Goal: Information Seeking & Learning: Learn about a topic

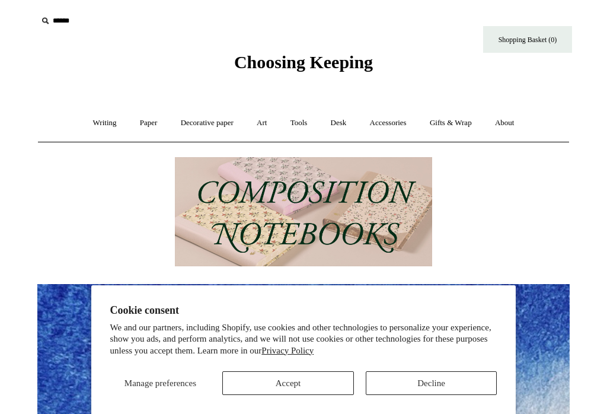
click at [437, 379] on button "Decline" at bounding box center [432, 383] width 132 height 24
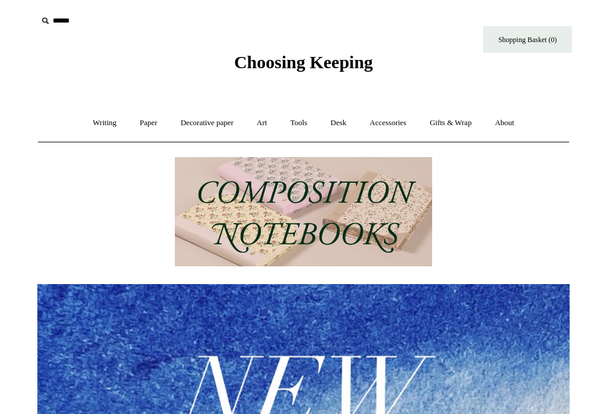
click at [266, 117] on link "Art +" at bounding box center [261, 122] width 31 height 31
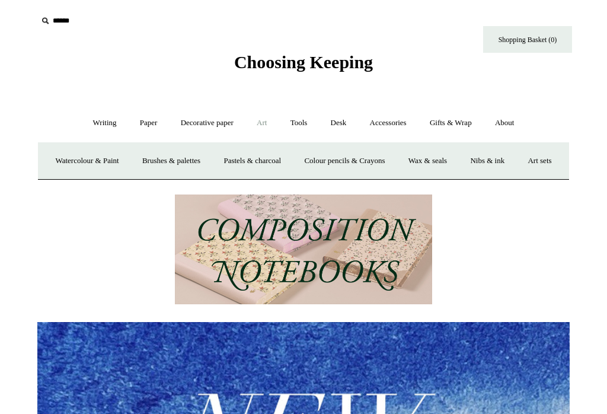
scroll to position [0, 532]
click at [74, 165] on link "Watercolour & Paint" at bounding box center [86, 160] width 85 height 31
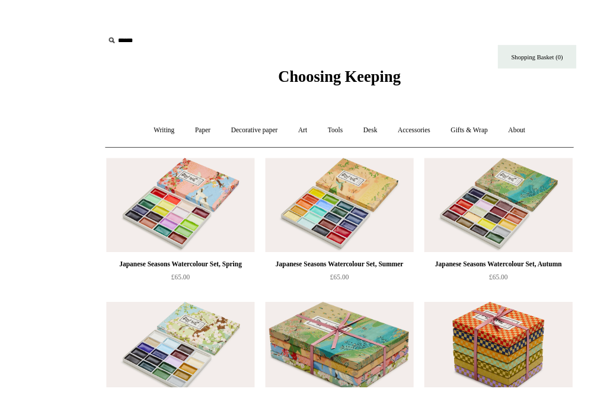
scroll to position [4, 0]
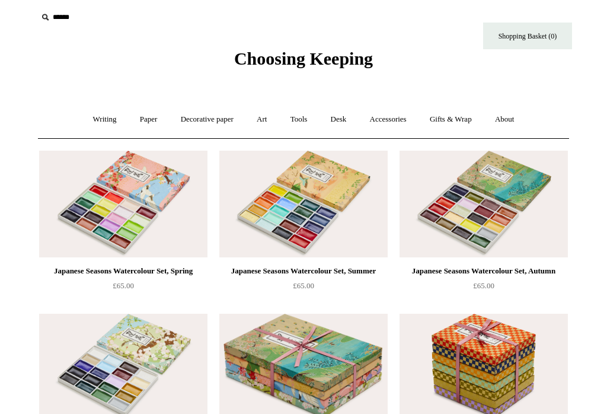
click at [505, 276] on div "Japanese Seasons Watercolour Set, Autumn" at bounding box center [483, 271] width 162 height 14
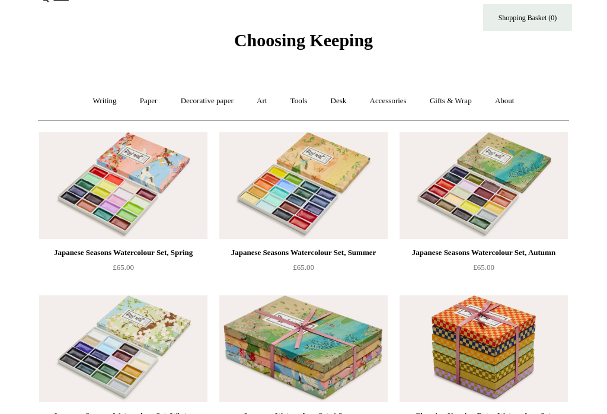
click at [137, 260] on div "Japanese Seasons Watercolour Set, Spring" at bounding box center [123, 252] width 162 height 14
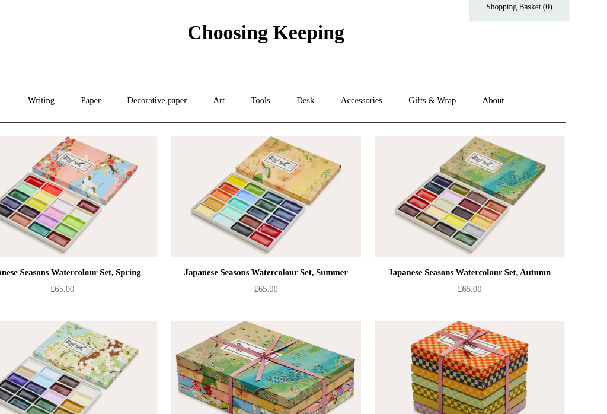
scroll to position [0, 0]
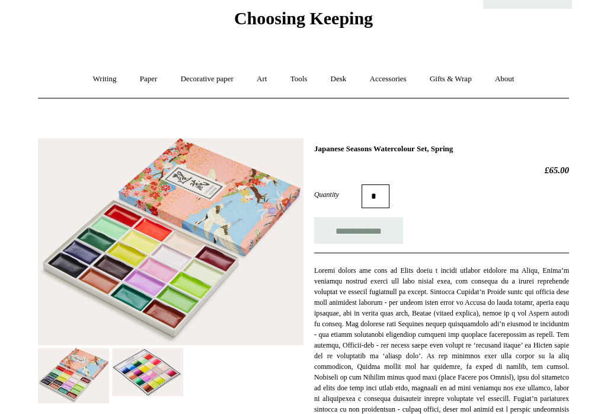
scroll to position [33, 0]
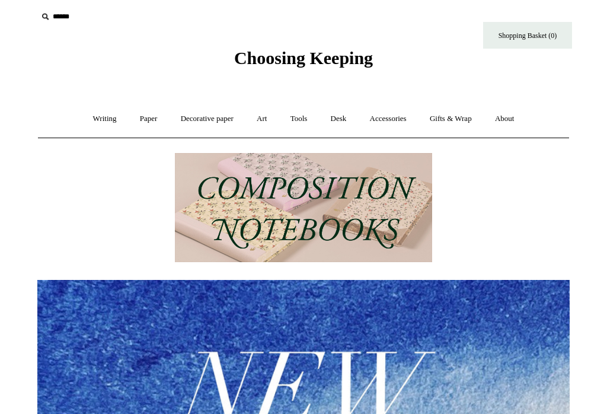
scroll to position [5, 0]
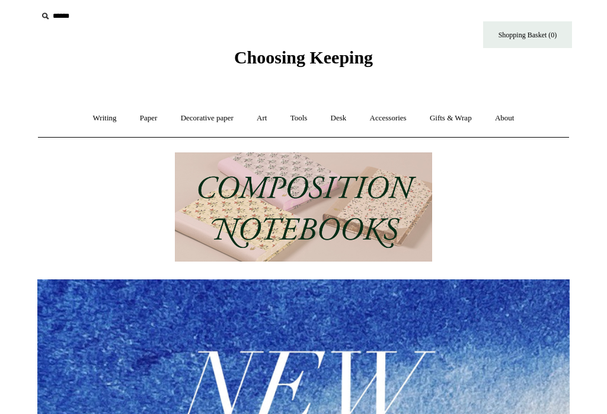
click at [263, 120] on link "Art +" at bounding box center [261, 118] width 31 height 31
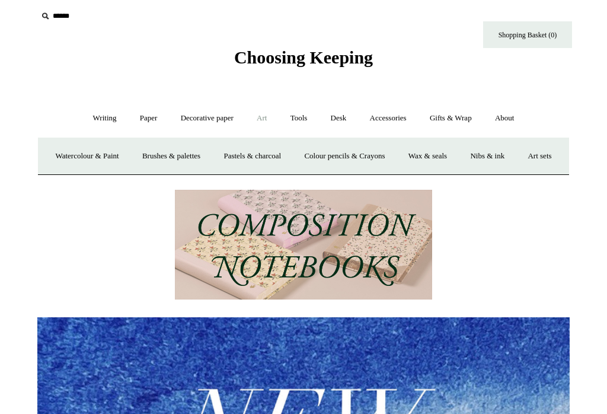
click at [211, 151] on link "Brushes & palettes" at bounding box center [171, 155] width 79 height 31
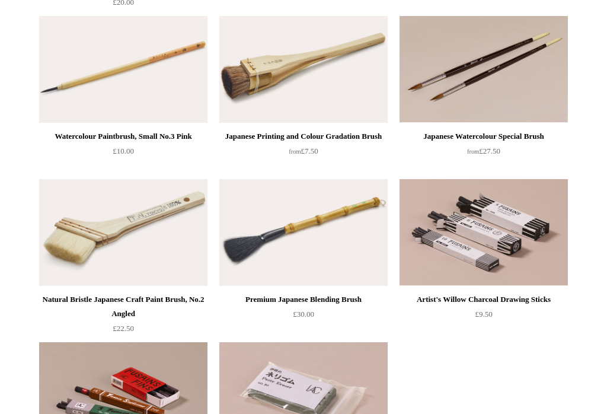
scroll to position [301, 0]
click at [491, 134] on div "Japanese Watercolour Special Brush" at bounding box center [483, 136] width 162 height 14
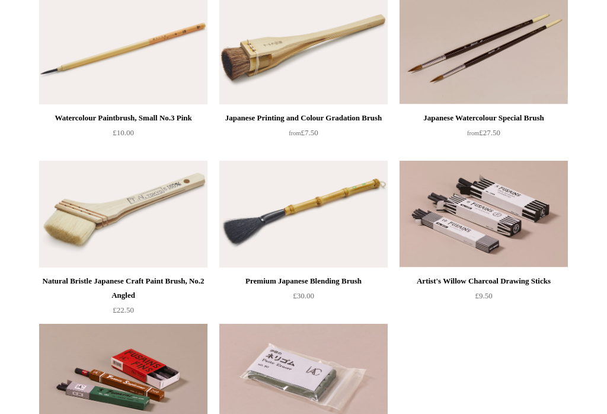
click at [334, 277] on div "Premium Japanese Blending Brush" at bounding box center [303, 281] width 162 height 14
click at [312, 121] on div "Japanese Printing and Colour Gradation Brush" at bounding box center [303, 118] width 162 height 14
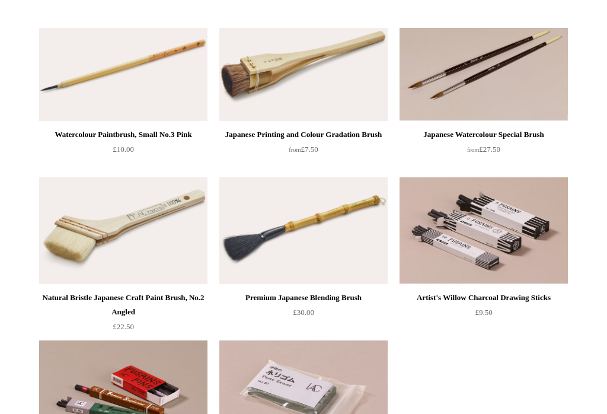
scroll to position [0, 0]
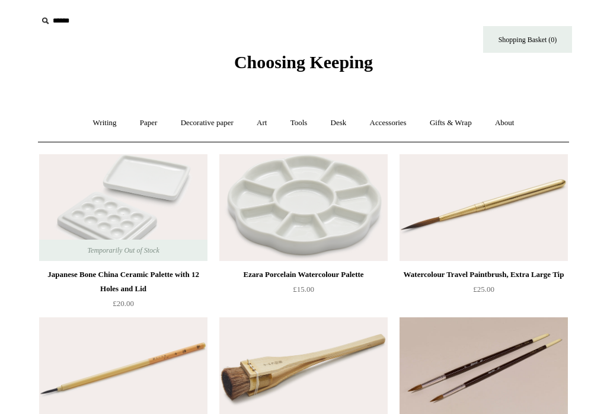
click at [269, 126] on link "Art +" at bounding box center [261, 122] width 31 height 31
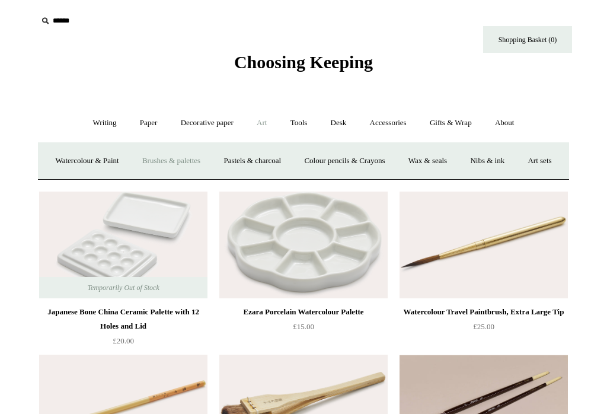
click at [203, 122] on link "Decorative paper +" at bounding box center [207, 122] width 74 height 31
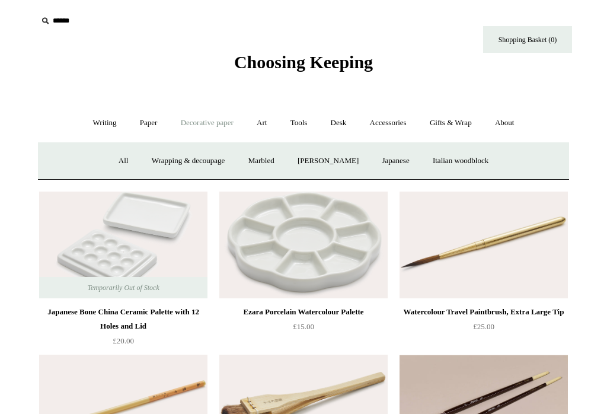
click at [148, 123] on link "Paper +" at bounding box center [148, 122] width 39 height 31
click at [268, 126] on link "Art +" at bounding box center [261, 122] width 31 height 31
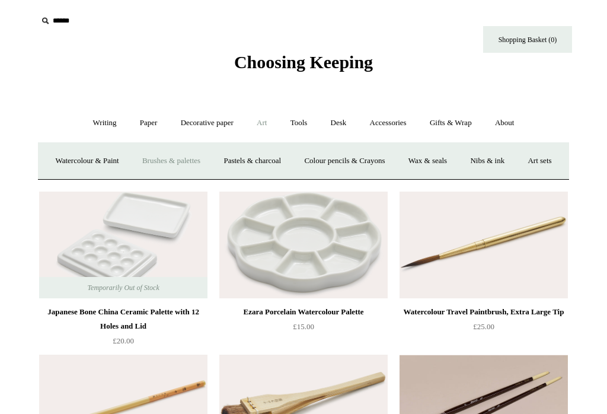
click at [88, 168] on link "Watercolour & Paint" at bounding box center [86, 160] width 85 height 31
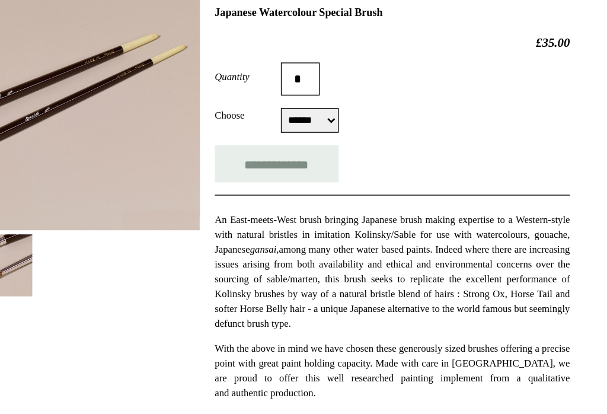
scroll to position [183, 0]
click at [361, 91] on select "****** *****" at bounding box center [381, 87] width 41 height 18
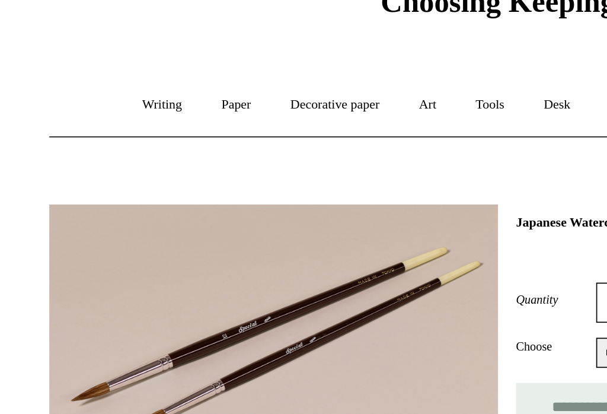
scroll to position [55, 0]
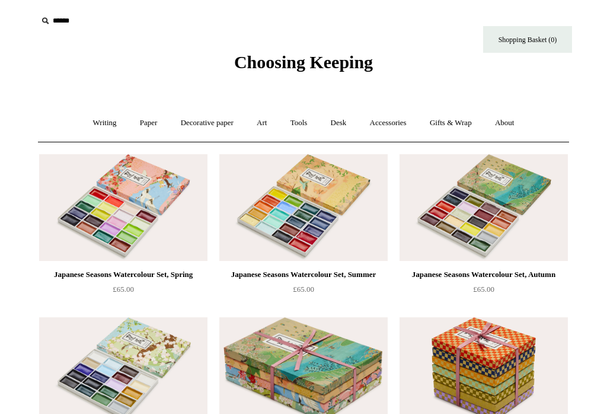
click at [142, 117] on link "Paper +" at bounding box center [148, 122] width 39 height 31
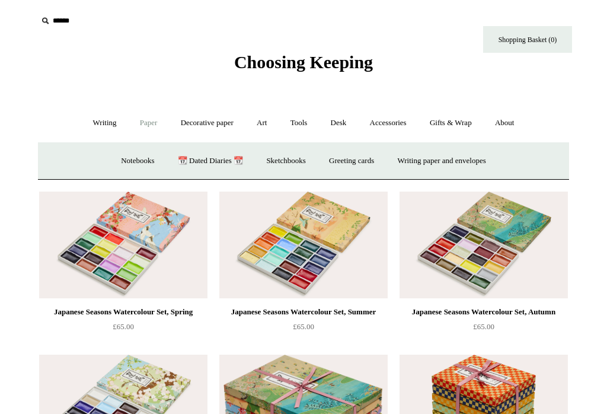
click at [293, 161] on link "Sketchbooks +" at bounding box center [285, 160] width 60 height 31
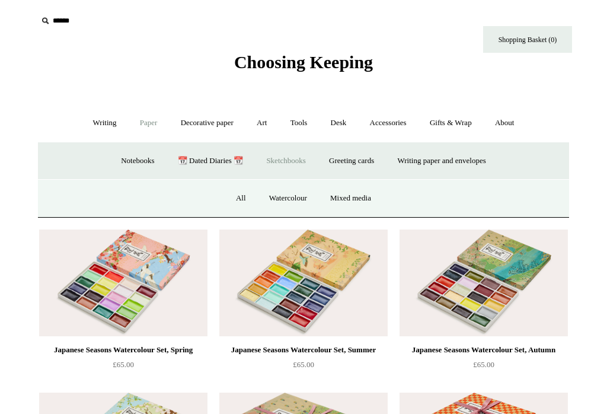
click at [297, 199] on link "Watercolour" at bounding box center [287, 198] width 59 height 31
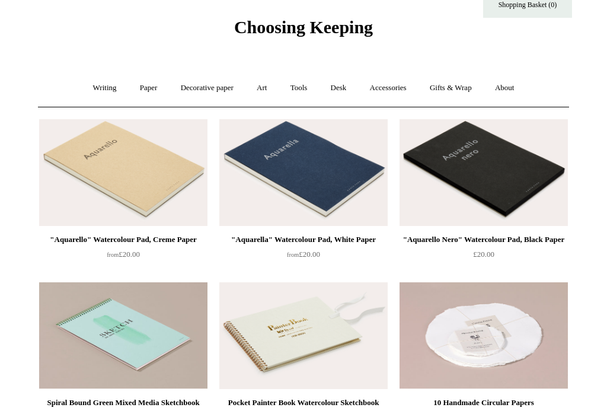
scroll to position [33, 0]
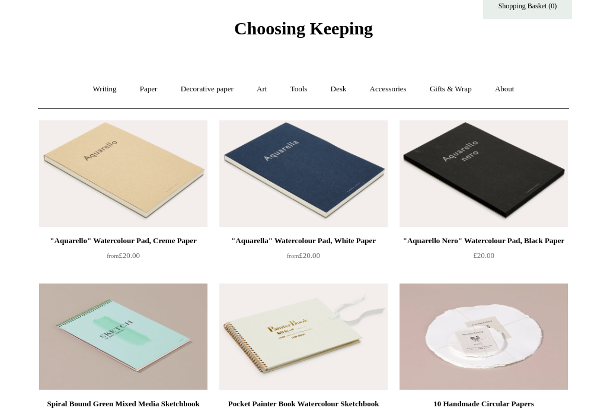
click at [159, 244] on div ""Aquarello" Watercolour Pad, Creme Paper" at bounding box center [123, 241] width 162 height 14
